Goal: Check status: Check status

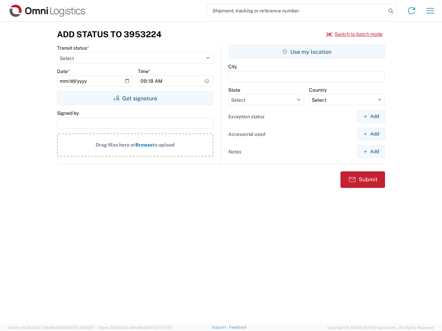
click at [296, 11] on input "search" at bounding box center [296, 10] width 179 height 13
click at [391, 11] on icon at bounding box center [391, 11] width 10 height 10
click at [411, 11] on icon at bounding box center [411, 10] width 11 height 11
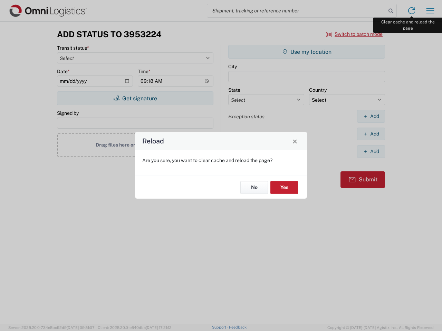
click at [430, 11] on div "Reload Are you sure, you want to clear cache and reload the page? No Yes" at bounding box center [221, 165] width 442 height 331
click at [354, 34] on div "Reload Are you sure, you want to clear cache and reload the page? No Yes" at bounding box center [221, 165] width 442 height 331
click at [135, 98] on div "Reload Are you sure, you want to clear cache and reload the page? No Yes" at bounding box center [221, 165] width 442 height 331
click at [306, 52] on div "Reload Are you sure, you want to clear cache and reload the page? No Yes" at bounding box center [221, 165] width 442 height 331
click at [371, 116] on div "Reload Are you sure, you want to clear cache and reload the page? No Yes" at bounding box center [221, 165] width 442 height 331
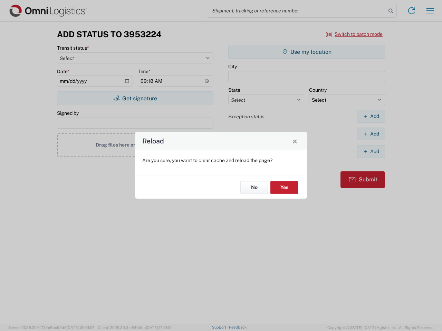
click at [371, 134] on div "Reload Are you sure, you want to clear cache and reload the page? No Yes" at bounding box center [221, 165] width 442 height 331
click at [371, 152] on div "Reload Are you sure, you want to clear cache and reload the page? No Yes" at bounding box center [221, 165] width 442 height 331
